Goal: Transaction & Acquisition: Purchase product/service

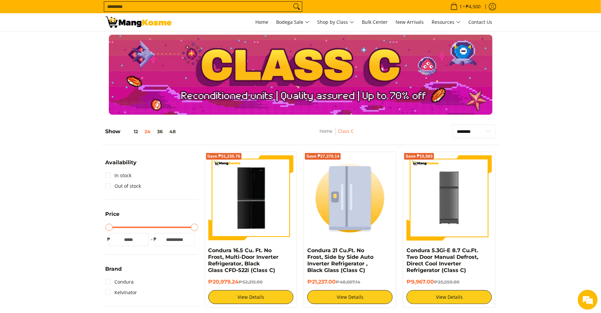
click at [537, 100] on div at bounding box center [300, 75] width 601 height 80
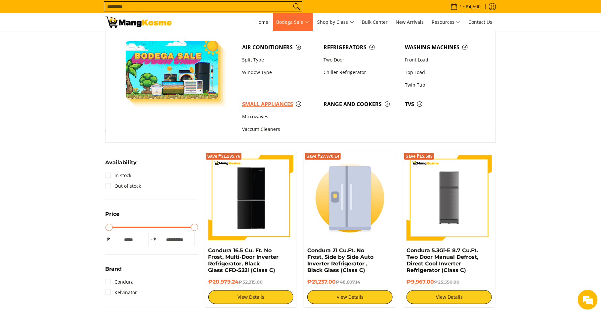
click at [273, 104] on span "Small Appliances" at bounding box center [279, 104] width 75 height 8
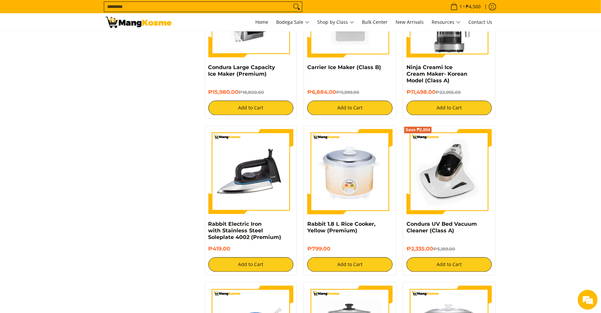
scroll to position [634, 0]
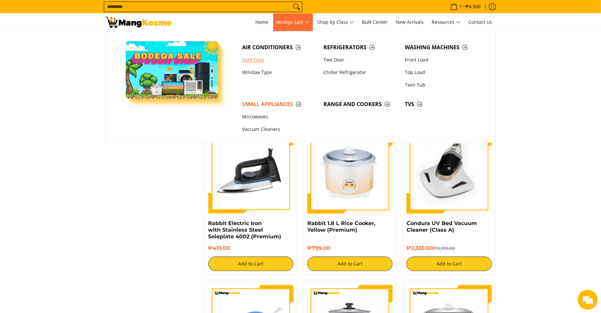
click at [256, 61] on link "Split Type" at bounding box center [279, 60] width 81 height 13
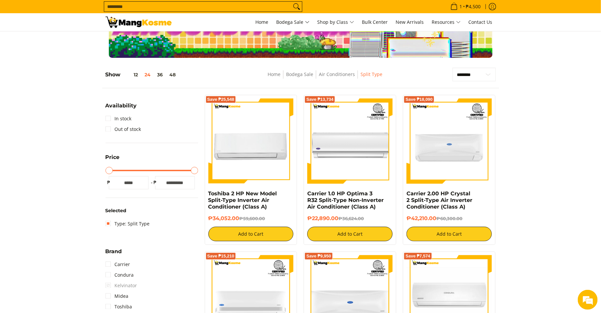
scroll to position [62, 0]
